Goal: Task Accomplishment & Management: Manage account settings

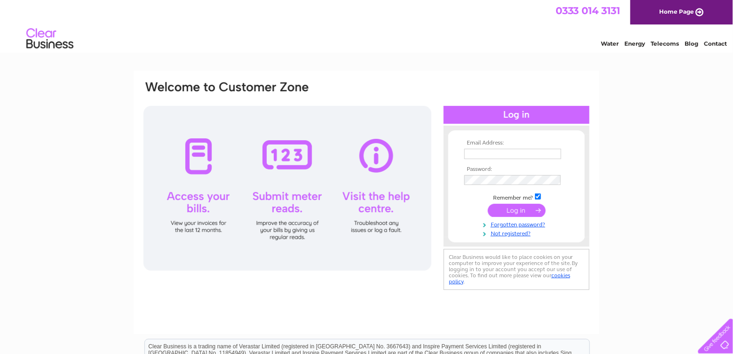
type input "RTugs@aol.com"
click at [507, 211] on input "submit" at bounding box center [517, 210] width 58 height 13
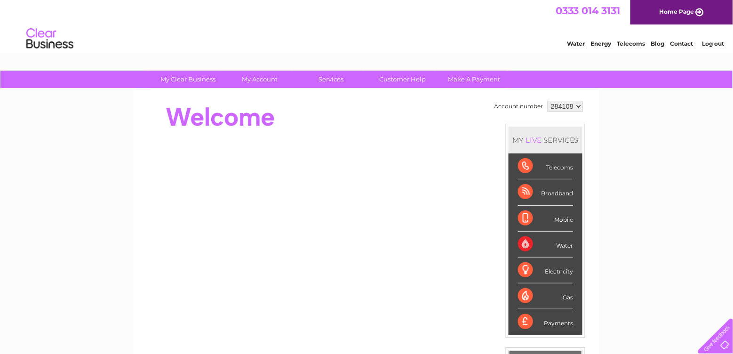
click at [578, 106] on select "284108 903405" at bounding box center [565, 106] width 35 height 11
click at [576, 105] on select "284108 903405" at bounding box center [565, 106] width 35 height 11
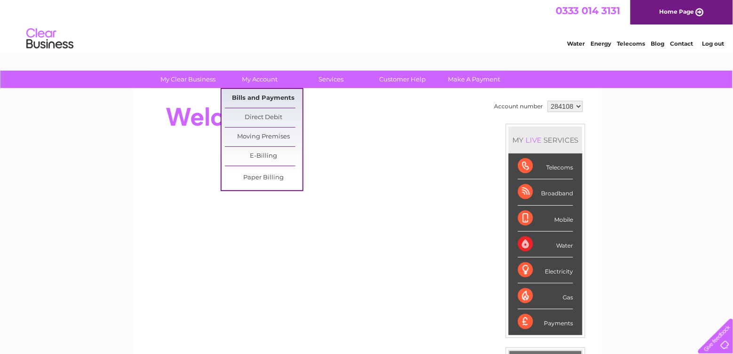
click at [268, 97] on link "Bills and Payments" at bounding box center [264, 98] width 78 height 19
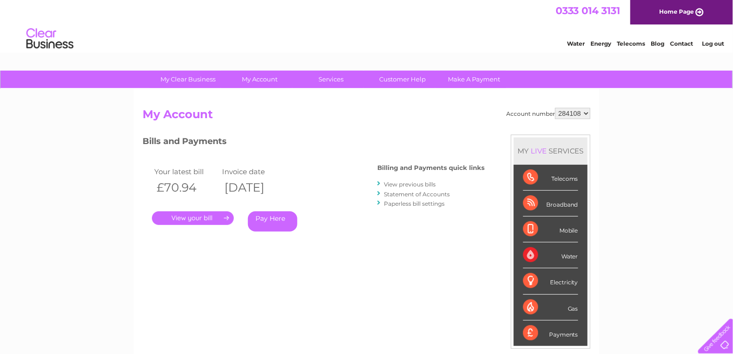
click at [586, 112] on select "284108 903405" at bounding box center [572, 113] width 35 height 11
select select "903405"
click at [556, 108] on select "284108 903405" at bounding box center [572, 113] width 35 height 11
click at [385, 183] on link "View previous bills" at bounding box center [410, 184] width 52 height 7
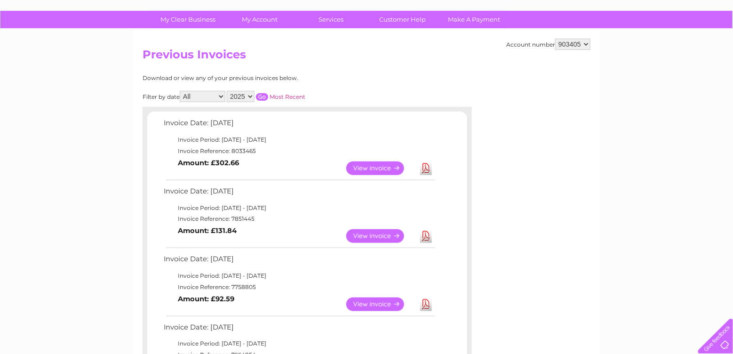
scroll to position [94, 0]
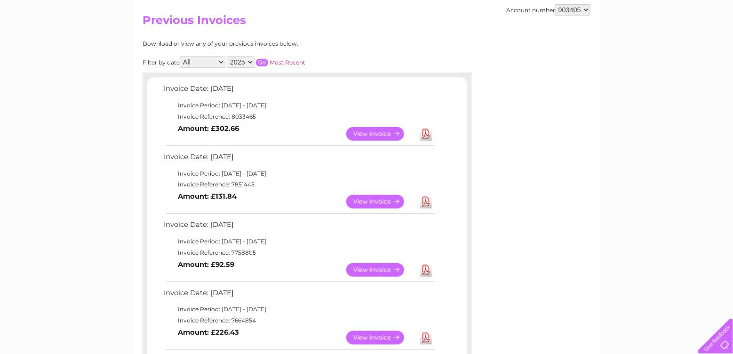
click at [381, 266] on link "View" at bounding box center [380, 270] width 69 height 14
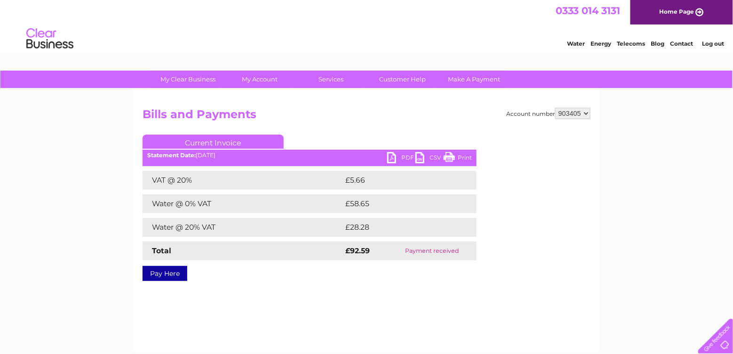
click at [396, 157] on link "PDF" at bounding box center [401, 159] width 28 height 14
